Goal: Use online tool/utility: Utilize a website feature to perform a specific function

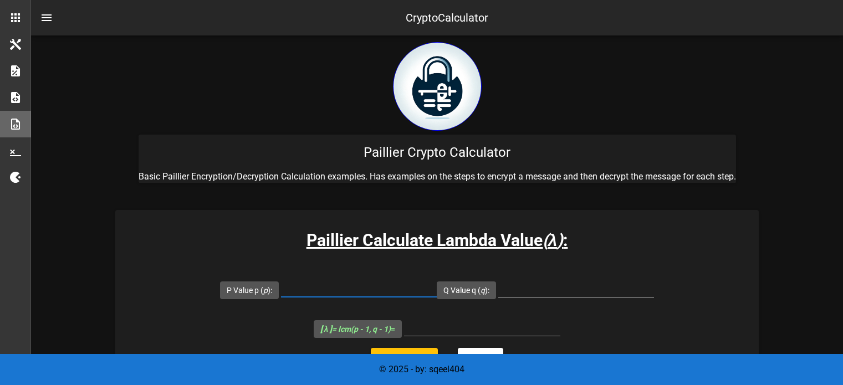
scroll to position [47, 0]
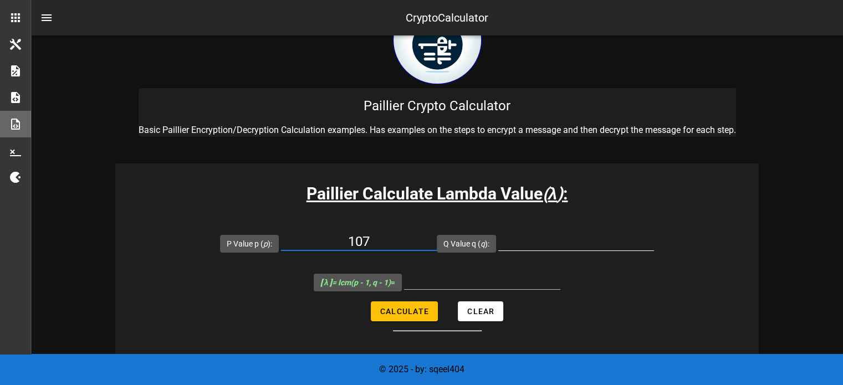
type input "107"
click at [538, 249] on input "Q Value q ( q ):" at bounding box center [576, 242] width 156 height 18
type input "61"
click at [384, 313] on span "Calculate" at bounding box center [404, 311] width 49 height 9
type input "3180"
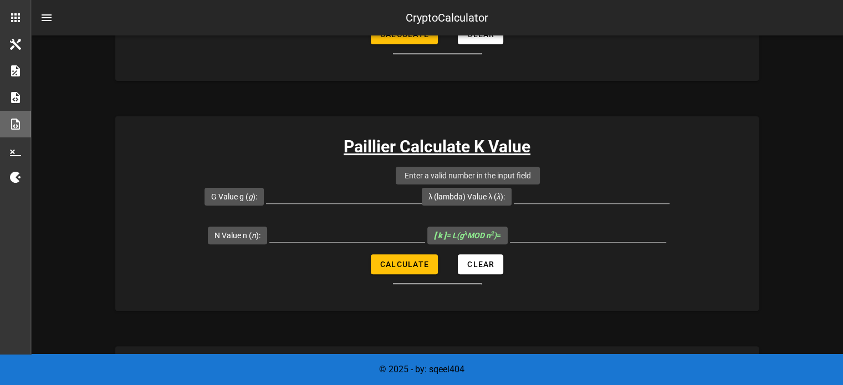
scroll to position [323, 0]
click at [319, 199] on input "G Value g ( g ):" at bounding box center [344, 195] width 156 height 18
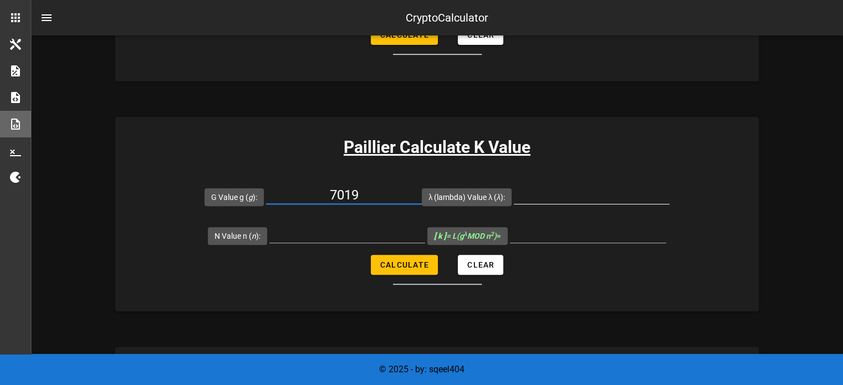
type input "7019"
click at [572, 193] on input "λ (lambda) Value λ ( λ ):" at bounding box center [592, 195] width 156 height 18
click at [587, 195] on input "λ (lambda) Value λ ( λ ):" at bounding box center [592, 195] width 156 height 18
type input "3180"
click at [369, 229] on input "N Value n ( n ):" at bounding box center [347, 234] width 156 height 18
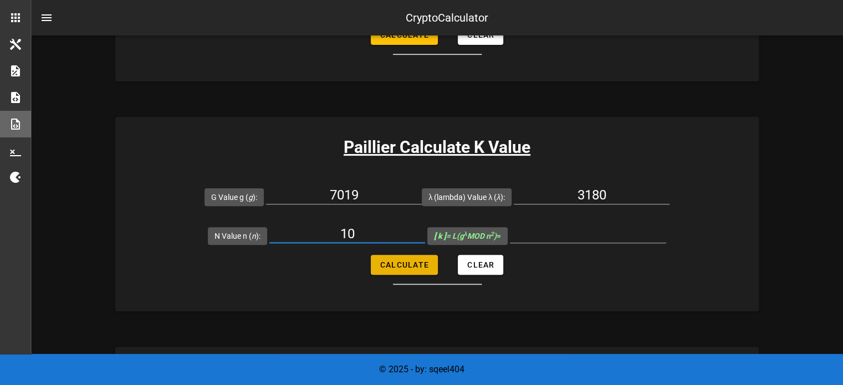
type input "10"
click at [408, 265] on span "Calculate" at bounding box center [404, 265] width 49 height 9
type input "0"
click at [362, 231] on input "10" at bounding box center [347, 234] width 156 height 18
type input "1"
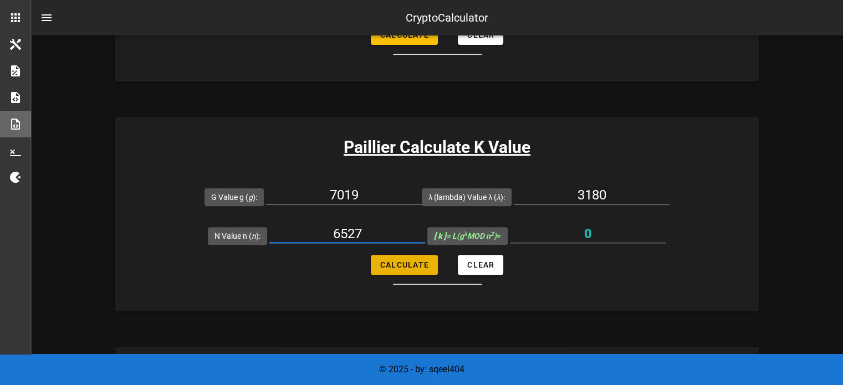
type input "6527"
click at [395, 262] on span "Calculate" at bounding box center [404, 265] width 49 height 9
type input "5143"
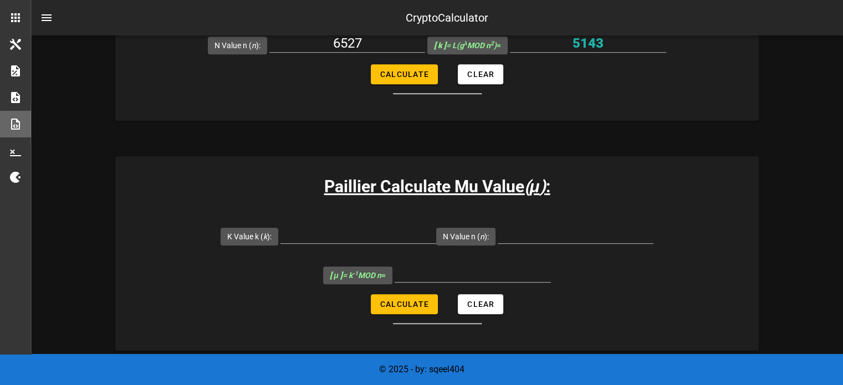
scroll to position [521, 0]
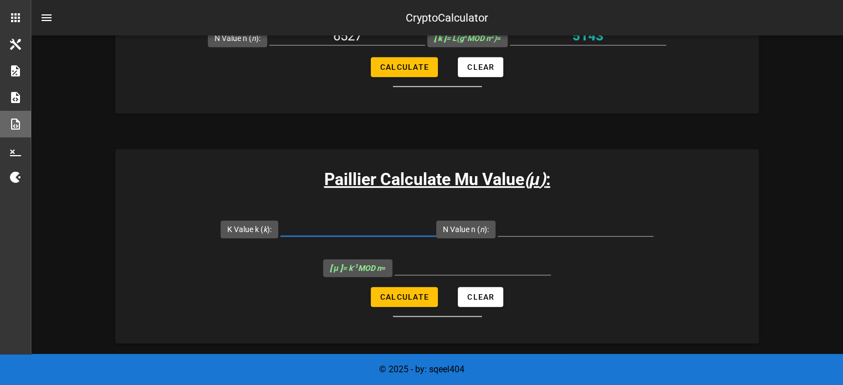
click at [328, 226] on input "K Value k ( k ):" at bounding box center [359, 227] width 156 height 18
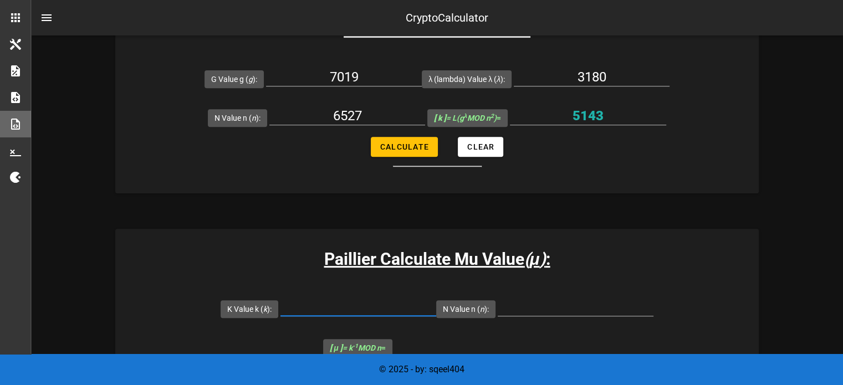
scroll to position [440, 0]
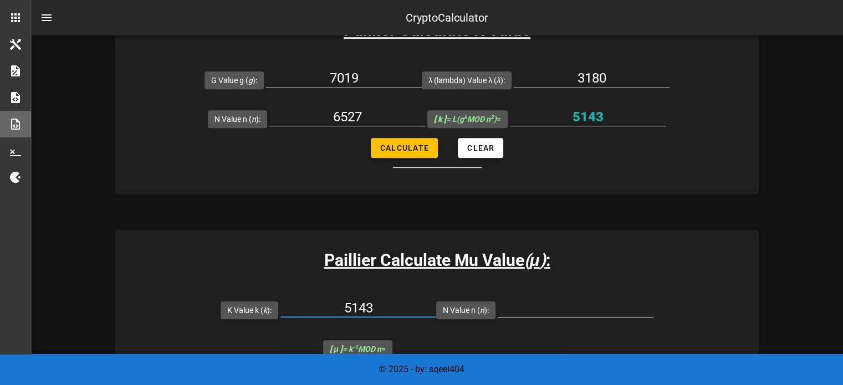
type input "5143"
click at [554, 308] on input "N Value n ( n ):" at bounding box center [576, 308] width 156 height 18
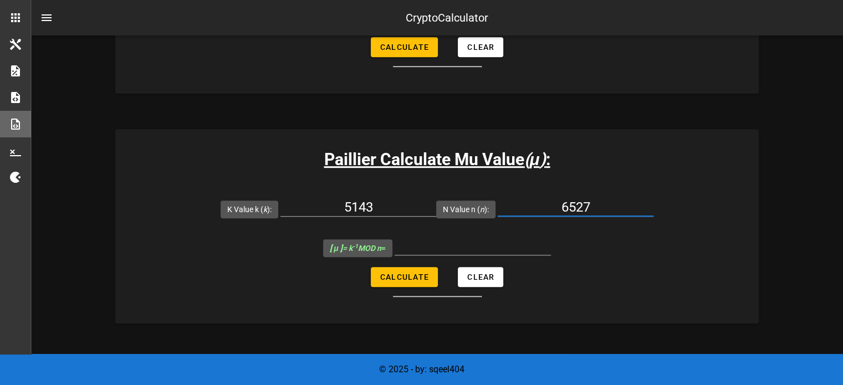
scroll to position [541, 0]
type input "6527"
click at [410, 277] on span "Calculate" at bounding box center [404, 277] width 49 height 9
type input "6145"
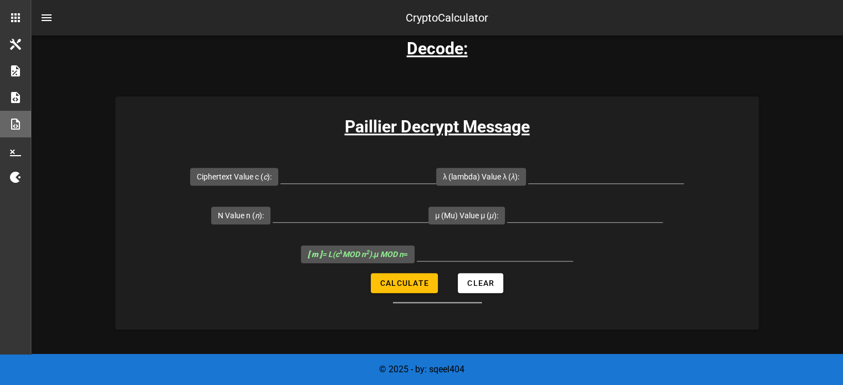
scroll to position [1133, 0]
click at [328, 168] on input "Ciphertext Value c ( c ):" at bounding box center [359, 175] width 156 height 18
paste input "22787030"
type input "22787030"
click at [588, 175] on input "λ (lambda) Value λ ( λ ):" at bounding box center [606, 175] width 156 height 18
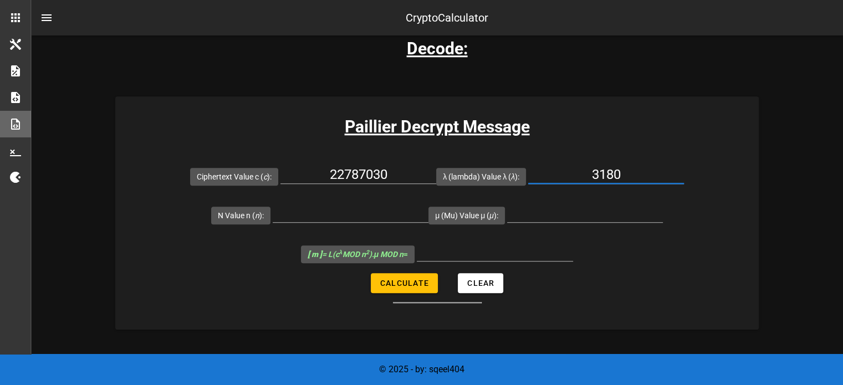
type input "3180"
click at [308, 219] on input "N Value n ( n ):" at bounding box center [351, 214] width 156 height 18
type input "6527"
click at [538, 208] on input "μ (Mu) Value μ ( μ ):" at bounding box center [585, 214] width 156 height 18
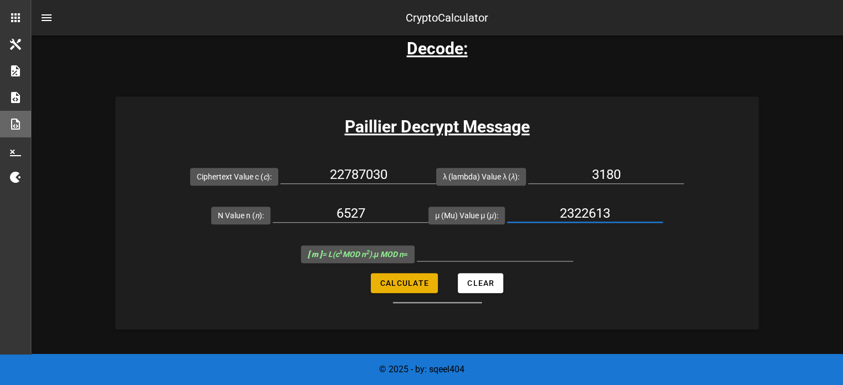
type input "2322613"
click at [389, 279] on span "Calculate" at bounding box center [404, 283] width 49 height 9
type input "3540"
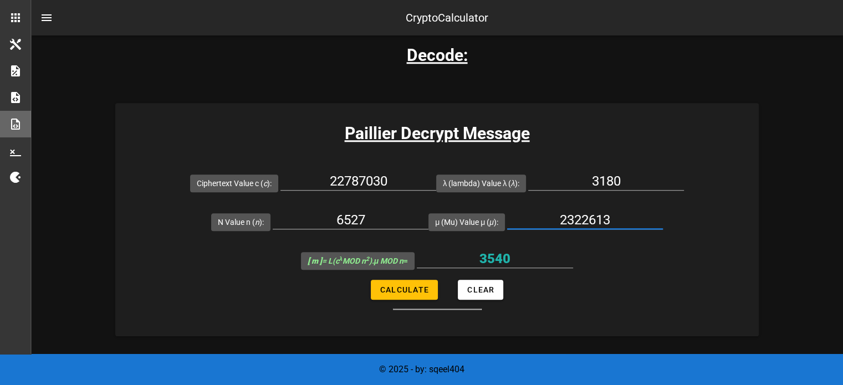
click at [585, 215] on input "2322613" at bounding box center [585, 220] width 156 height 18
type input "2323613"
click at [404, 289] on span "Calculate" at bounding box center [404, 290] width 49 height 9
type input "4681"
drag, startPoint x: 615, startPoint y: 215, endPoint x: 535, endPoint y: 218, distance: 80.5
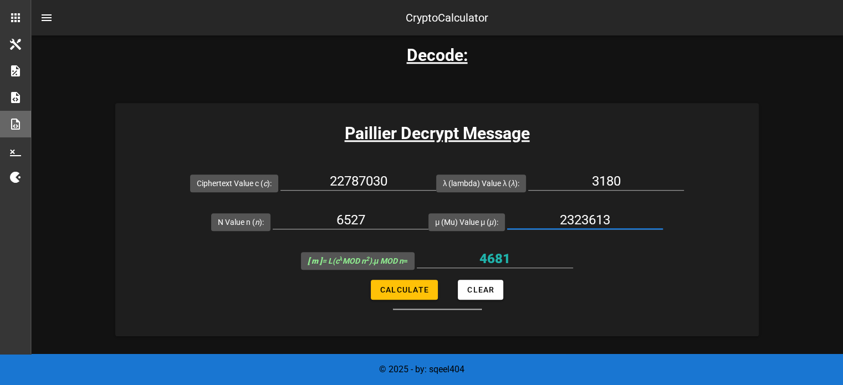
click at [535, 218] on input "2323613" at bounding box center [585, 220] width 156 height 18
type input "356"
click at [406, 289] on span "Calculate" at bounding box center [404, 290] width 49 height 9
type input "2051"
drag, startPoint x: 604, startPoint y: 216, endPoint x: 546, endPoint y: 220, distance: 58.9
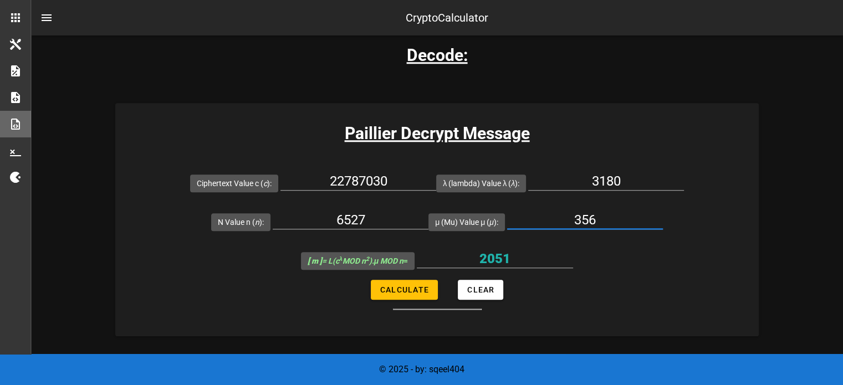
click at [546, 220] on input "356" at bounding box center [585, 220] width 156 height 18
type input "1075"
click at [411, 293] on button "Calculate" at bounding box center [404, 290] width 67 height 20
type input "6285"
drag, startPoint x: 603, startPoint y: 213, endPoint x: 535, endPoint y: 212, distance: 68.8
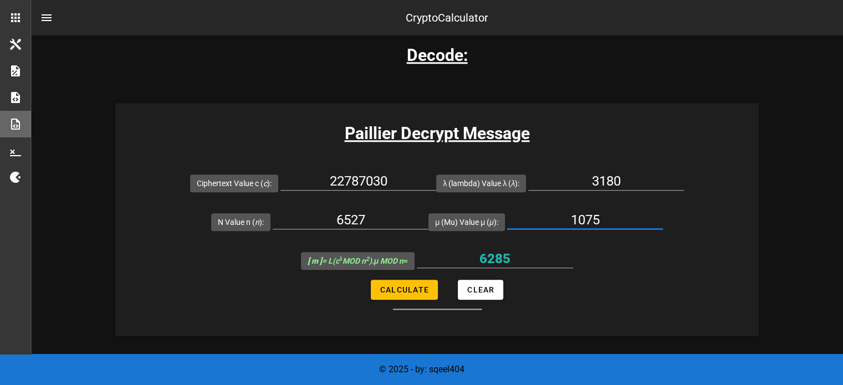
click at [535, 212] on input "1075" at bounding box center [585, 220] width 156 height 18
drag, startPoint x: 394, startPoint y: 177, endPoint x: 271, endPoint y: 167, distance: 123.5
click at [271, 167] on div "Ciphertext Value c ( c ): 22787030" at bounding box center [313, 183] width 246 height 39
type input "305662829"
click at [378, 283] on button "Calculate" at bounding box center [404, 290] width 67 height 20
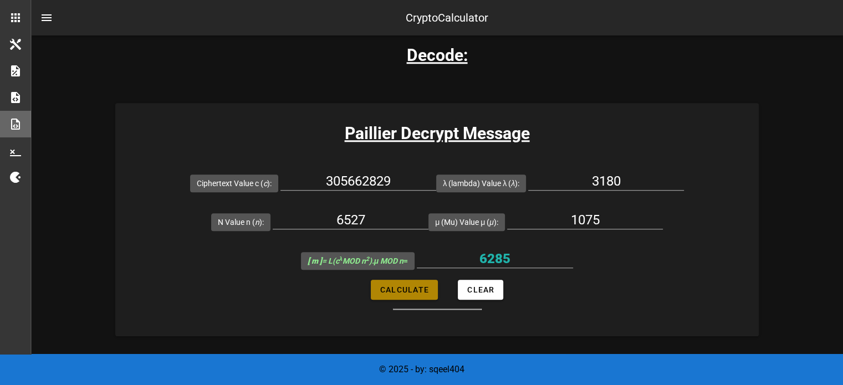
type input "6429"
drag, startPoint x: 603, startPoint y: 214, endPoint x: 486, endPoint y: 218, distance: 117.6
click at [486, 218] on div "μ (Mu) Value μ ( μ ): 1075" at bounding box center [546, 221] width 235 height 39
type input "2323613"
click at [390, 286] on span "Calculate" at bounding box center [404, 290] width 49 height 9
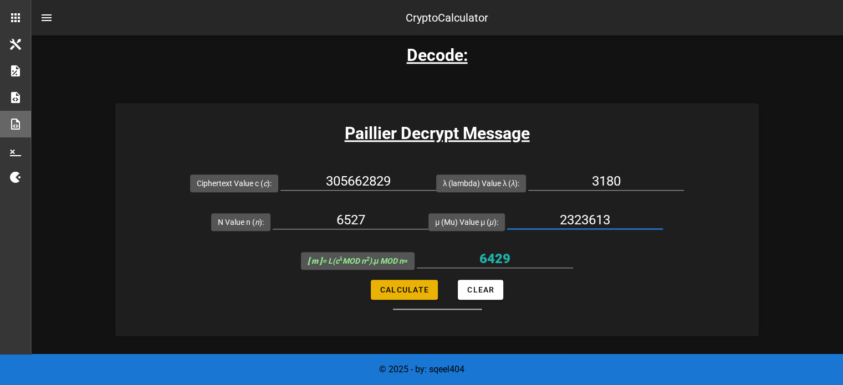
type input "601"
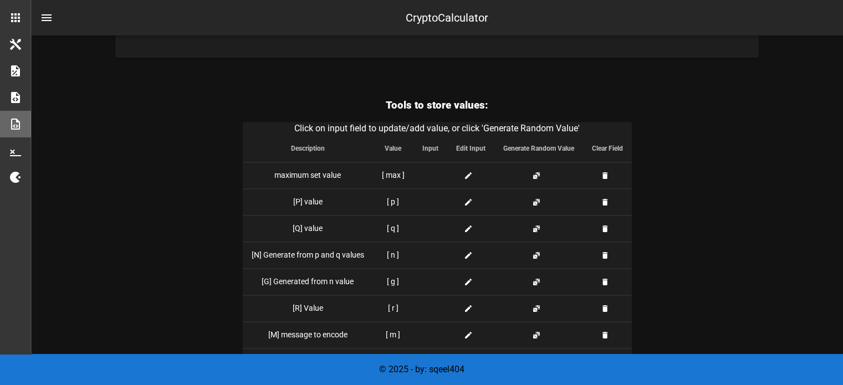
scroll to position [1405, 0]
